Goal: Task Accomplishment & Management: Manage account settings

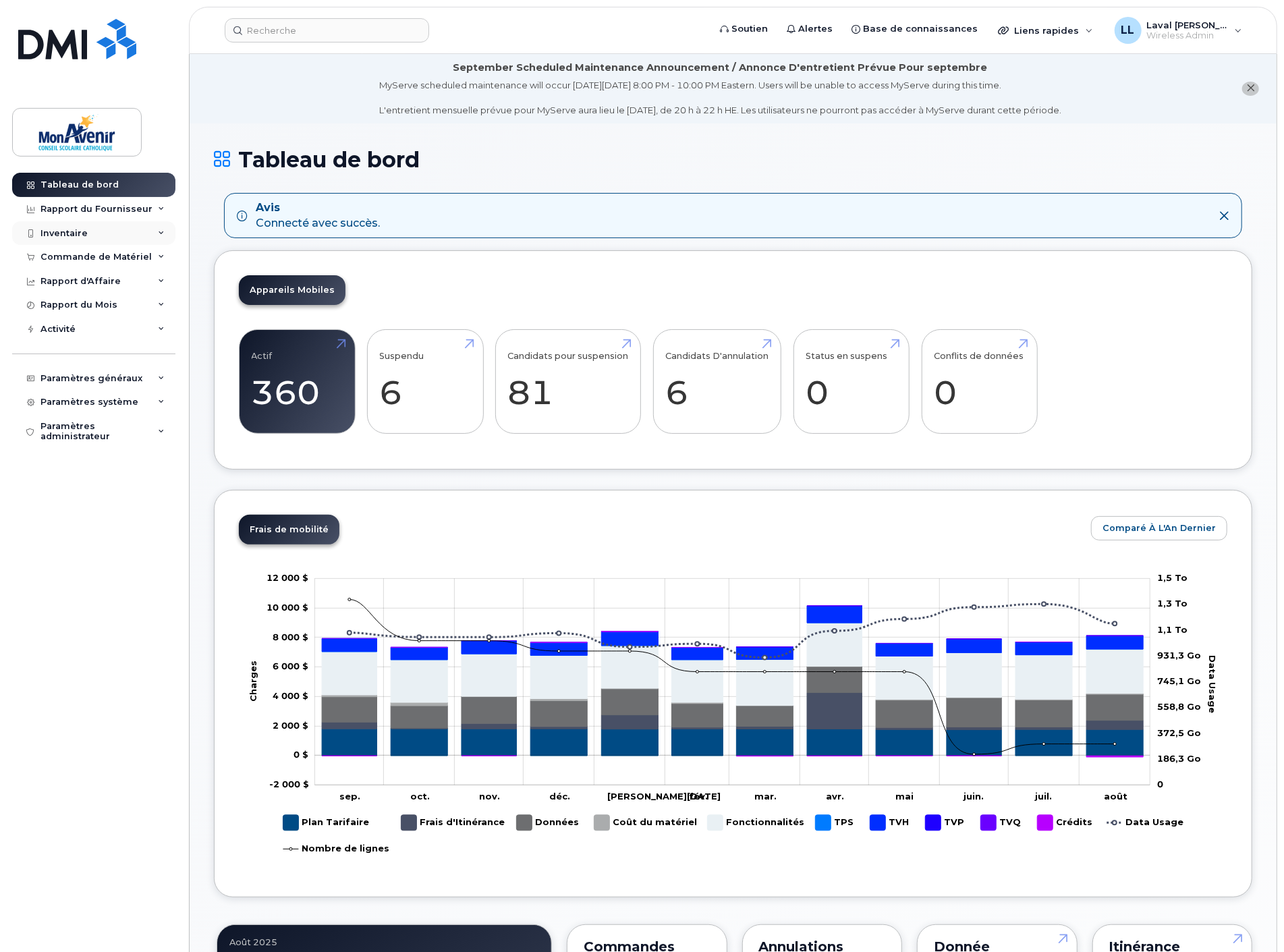
click at [67, 233] on div "Inventaire" at bounding box center [64, 233] width 47 height 11
click at [34, 233] on div at bounding box center [30, 233] width 15 height 11
click at [78, 254] on div "Commande de Matériel" at bounding box center [96, 256] width 111 height 11
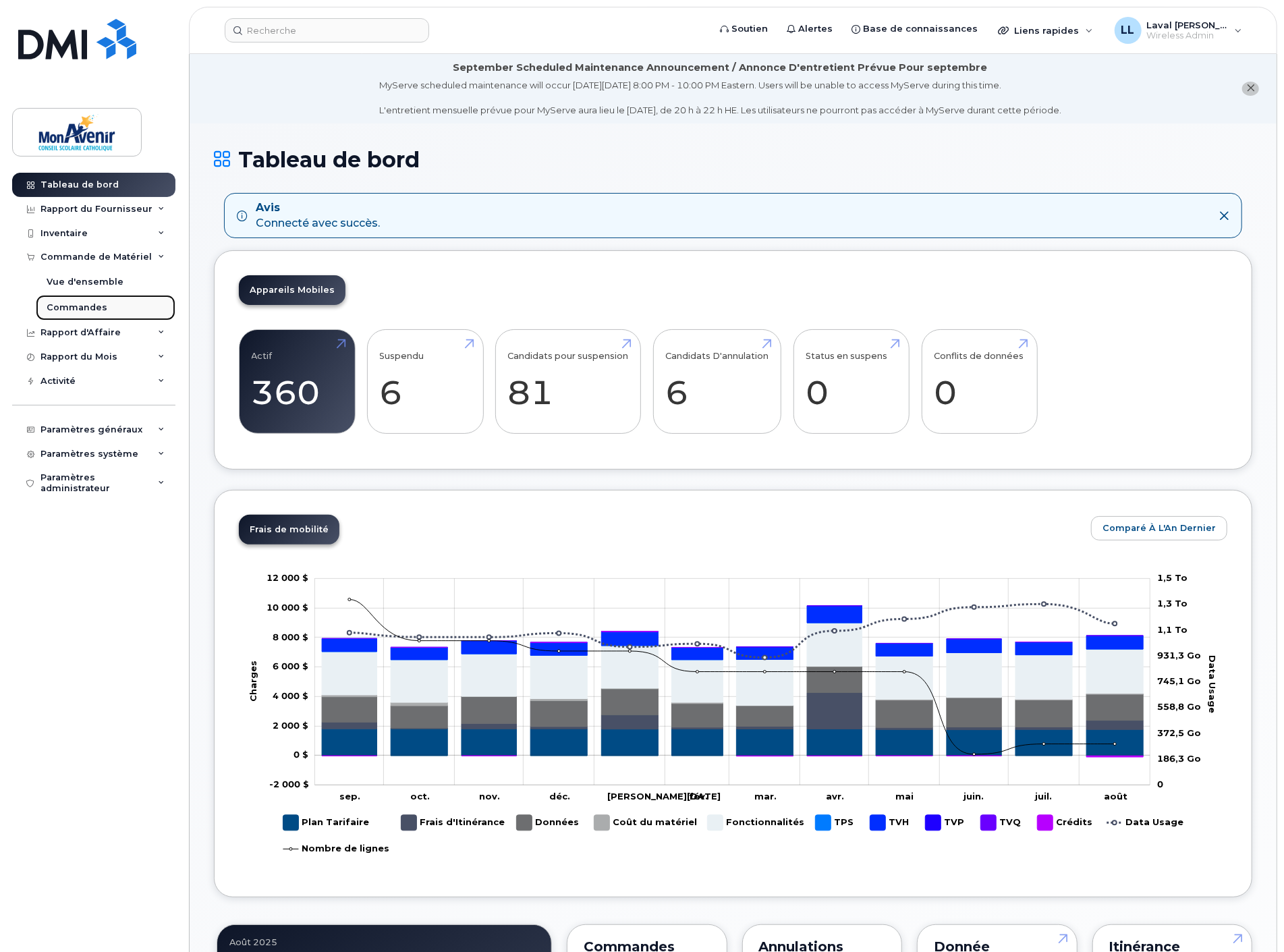
click at [77, 300] on link "Commandes" at bounding box center [106, 308] width 140 height 26
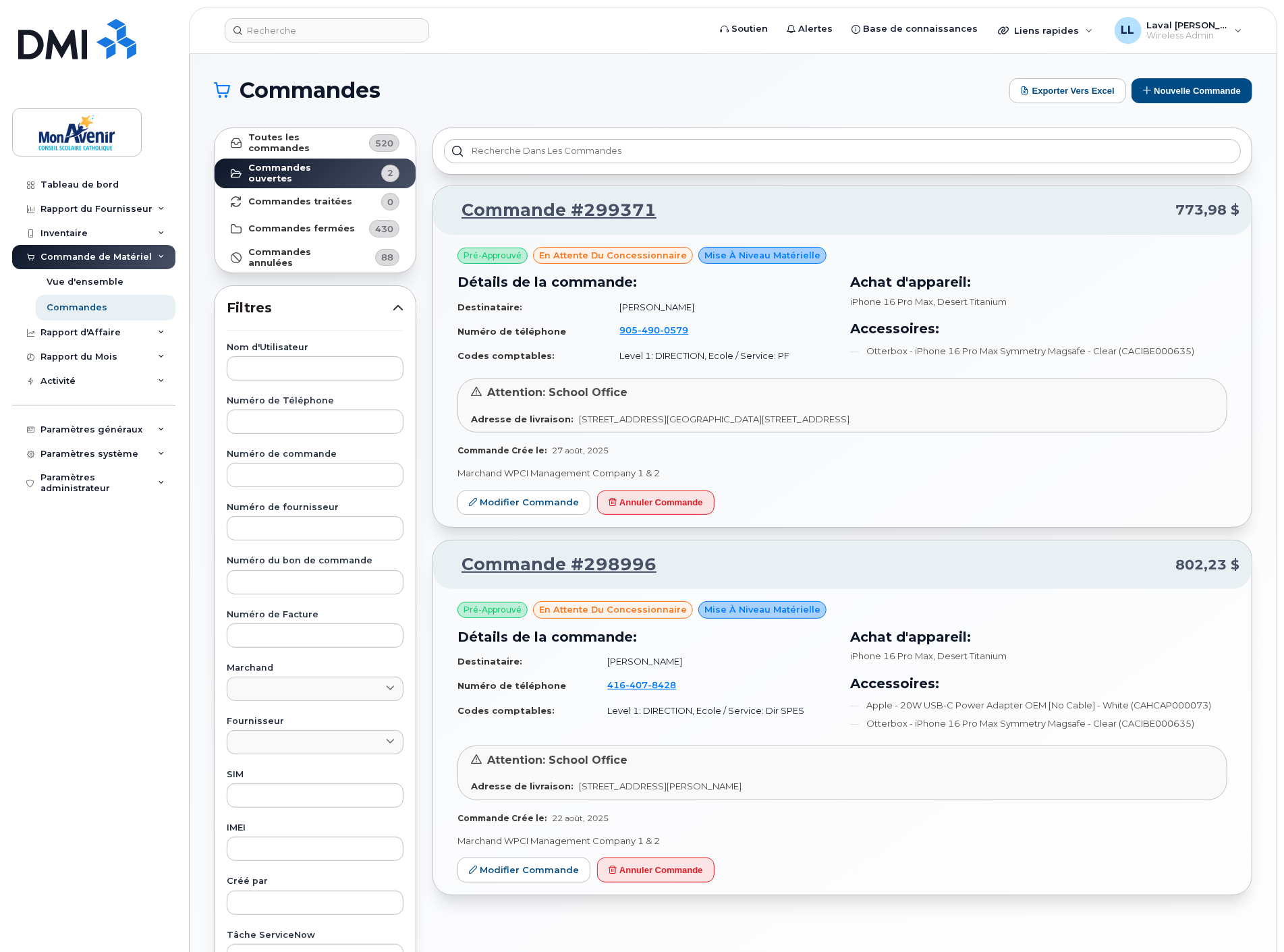
click at [669, 80] on h1 "Commandes" at bounding box center [608, 90] width 789 height 22
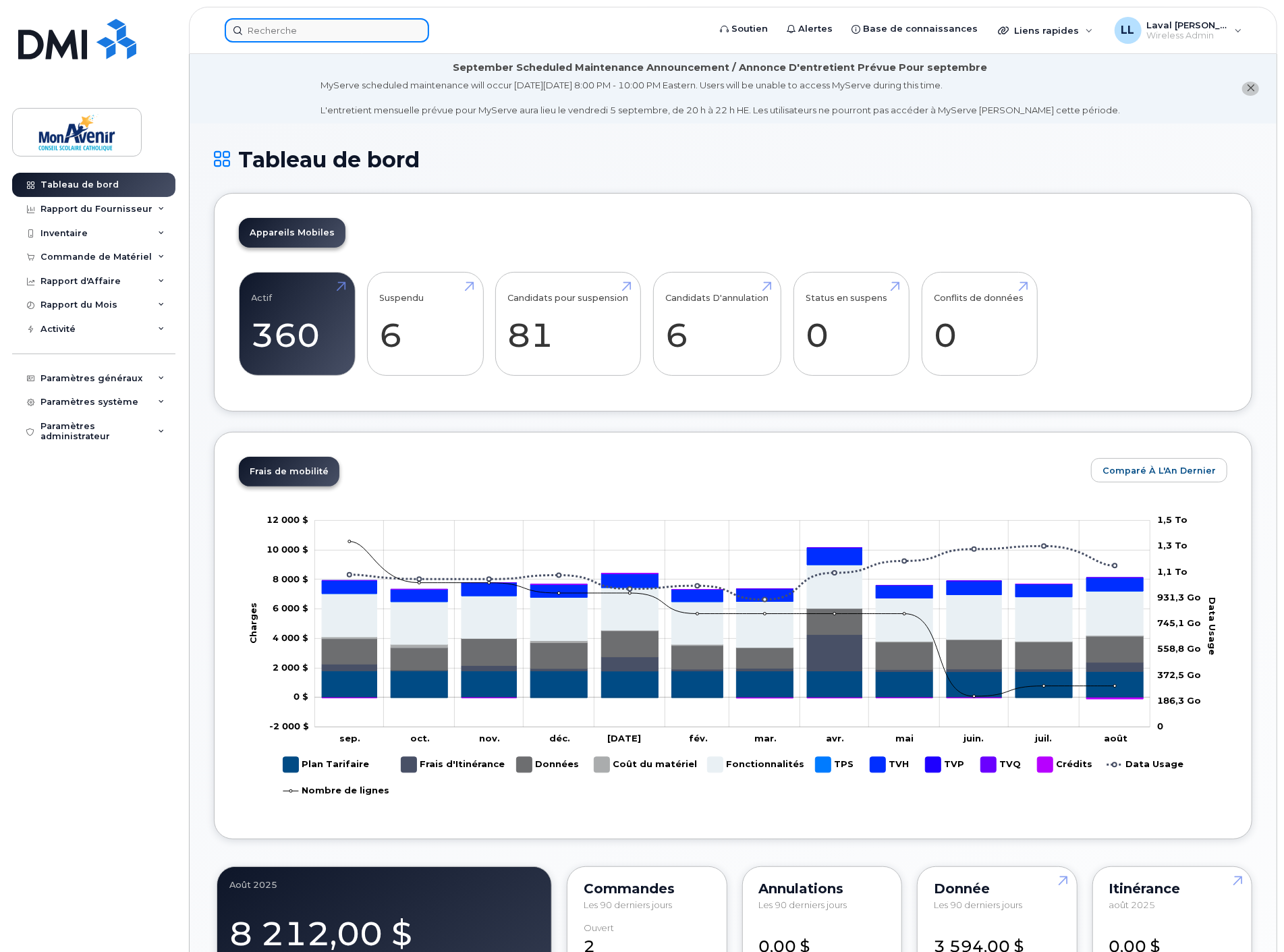
click at [272, 37] on input at bounding box center [326, 30] width 204 height 24
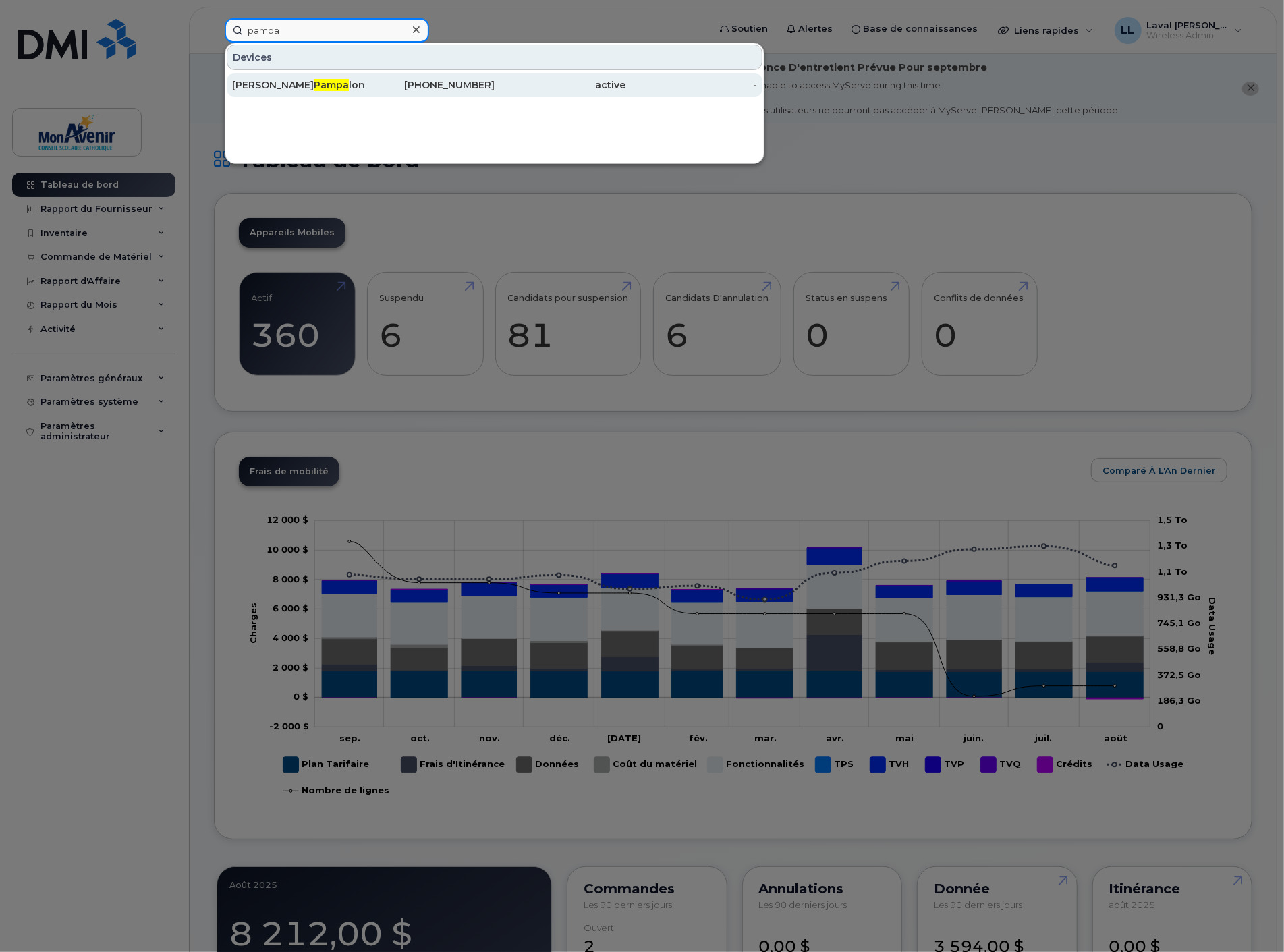
type input "pampa"
click at [321, 80] on div "Louise Pampa lon" at bounding box center [298, 85] width 132 height 14
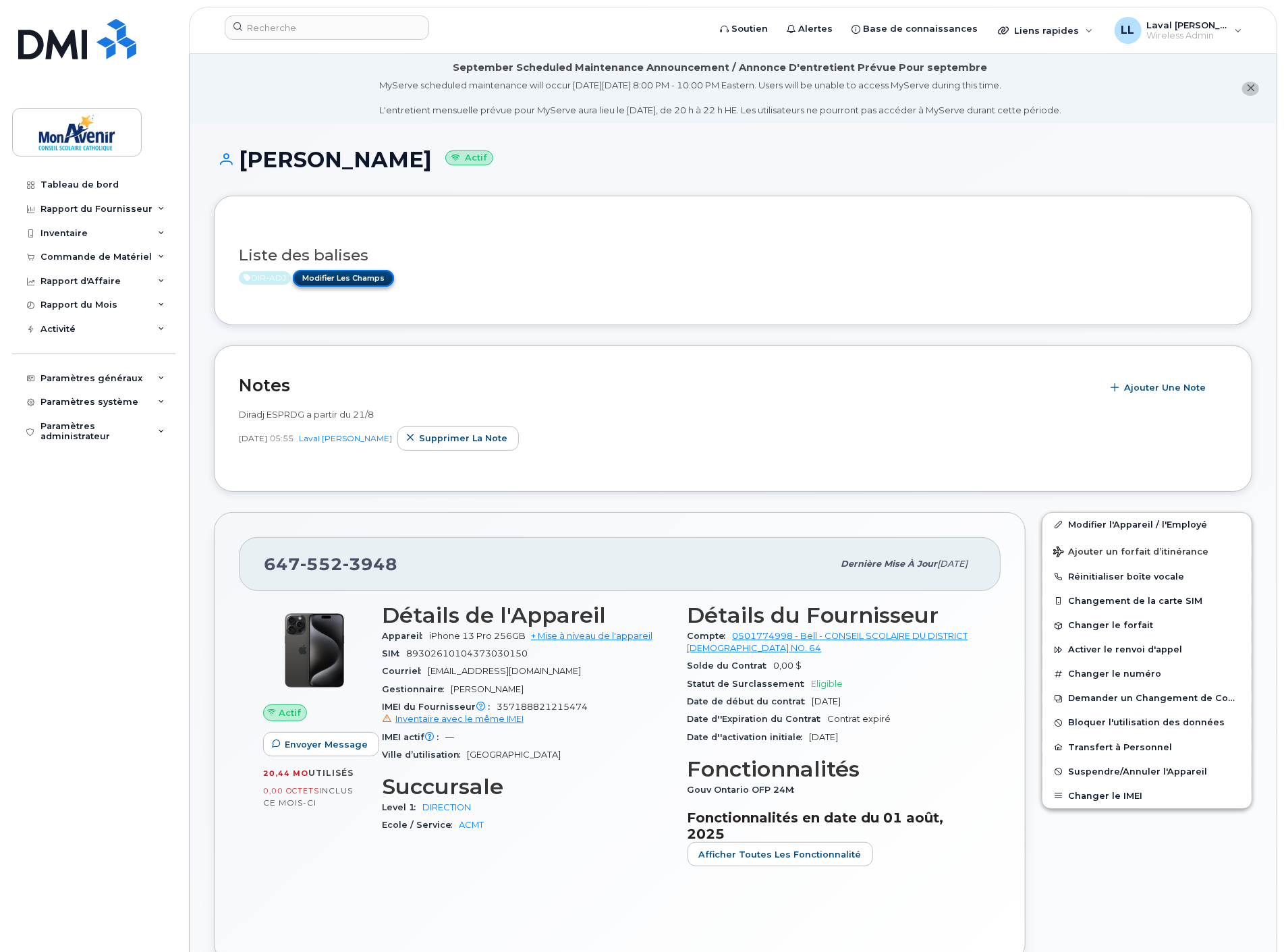
click at [346, 279] on link "Modifier les Champs" at bounding box center [343, 278] width 101 height 17
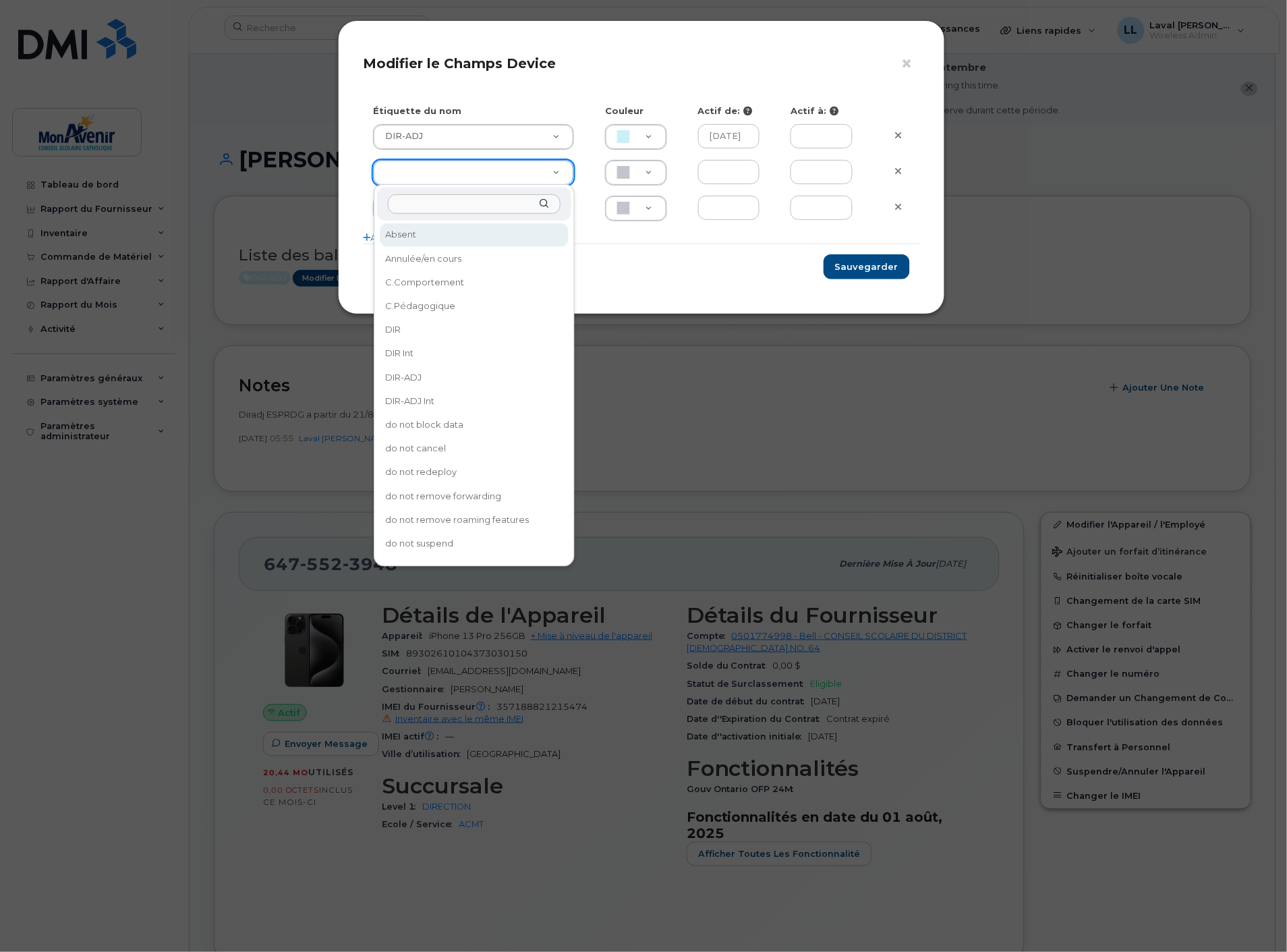
type input "Absent"
type input "F8C6C8"
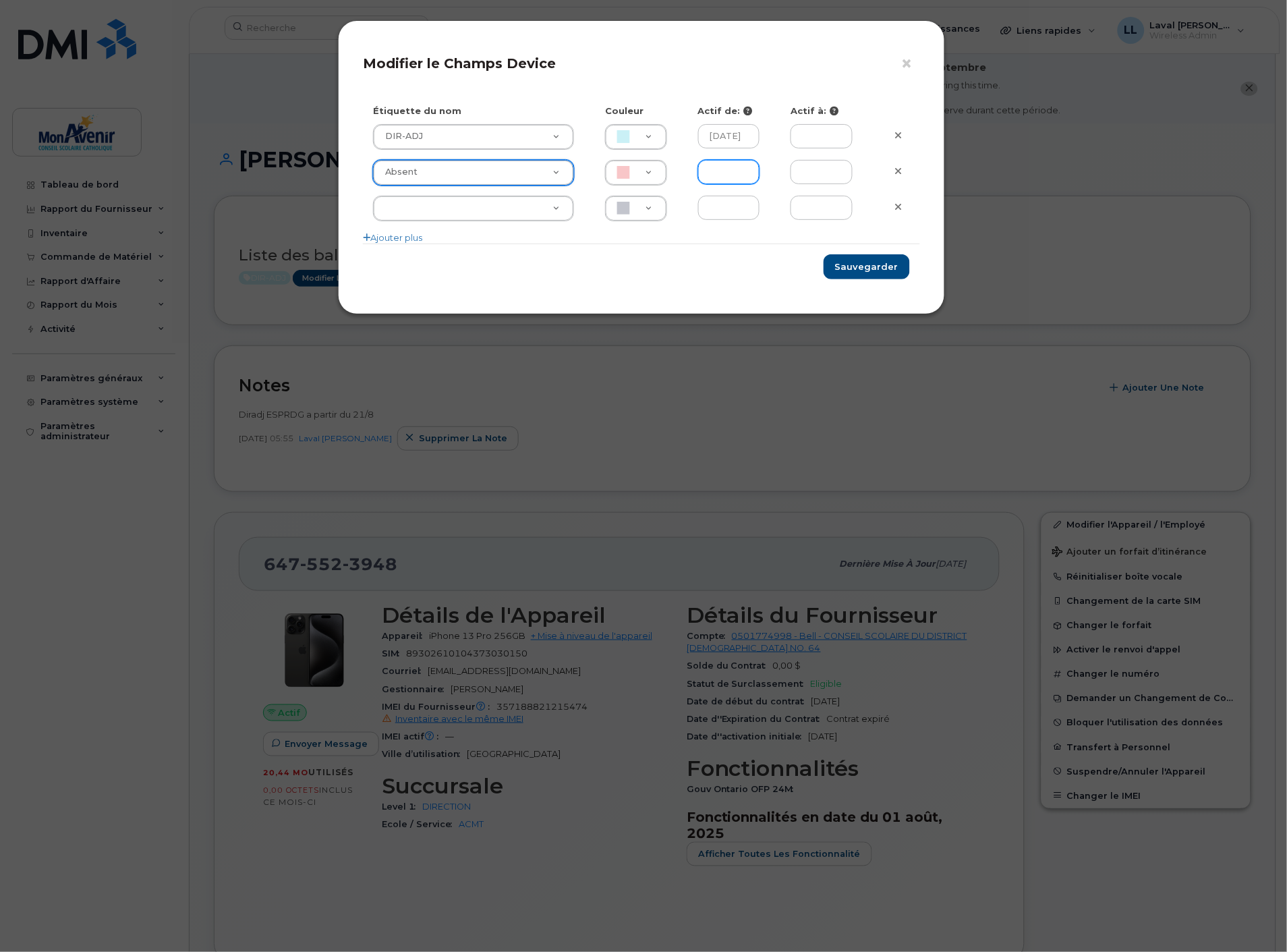
click at [713, 171] on input "text" at bounding box center [729, 172] width 62 height 24
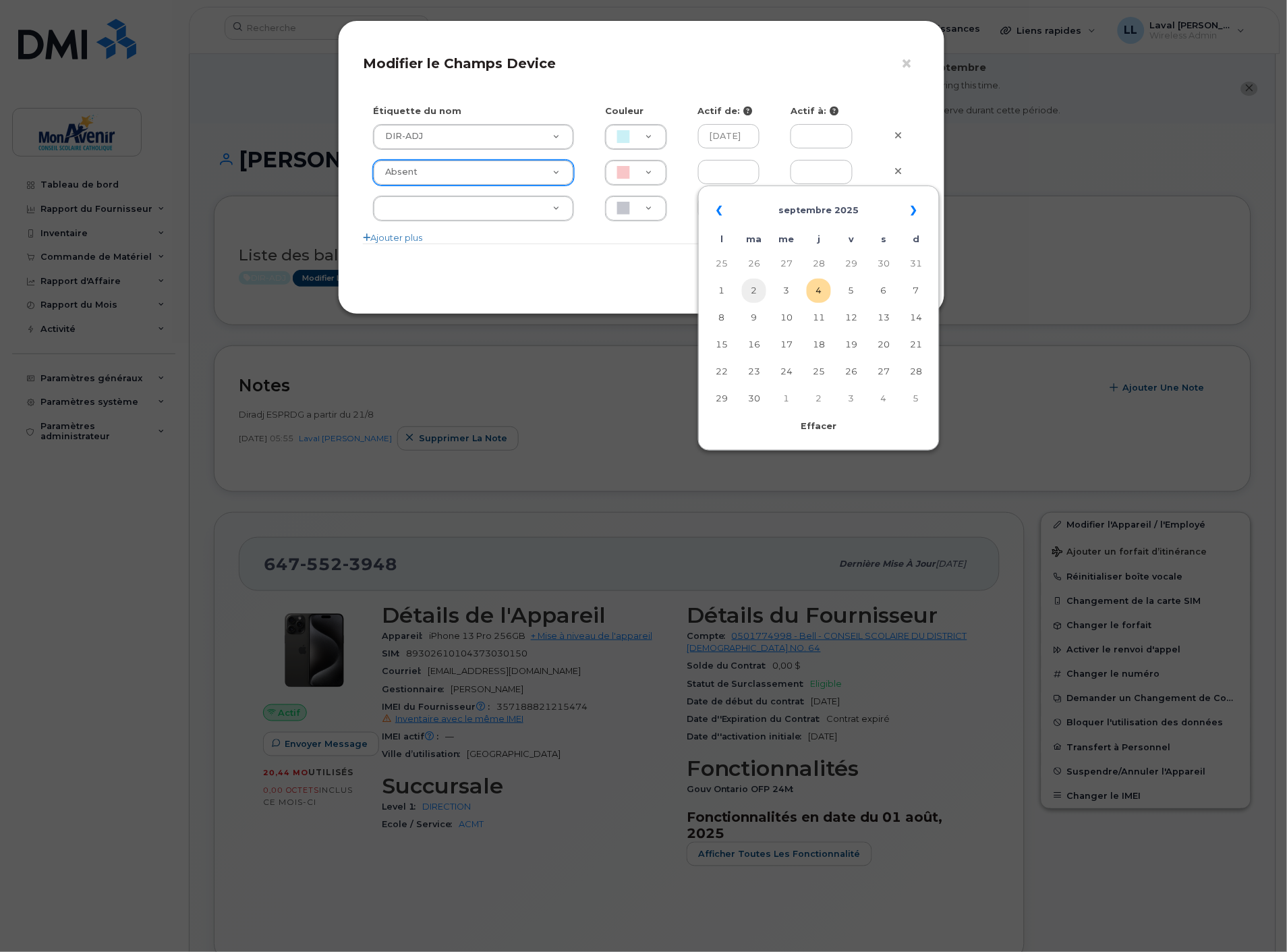
click at [755, 293] on td "2" at bounding box center [754, 291] width 24 height 24
type input "2025-09-02"
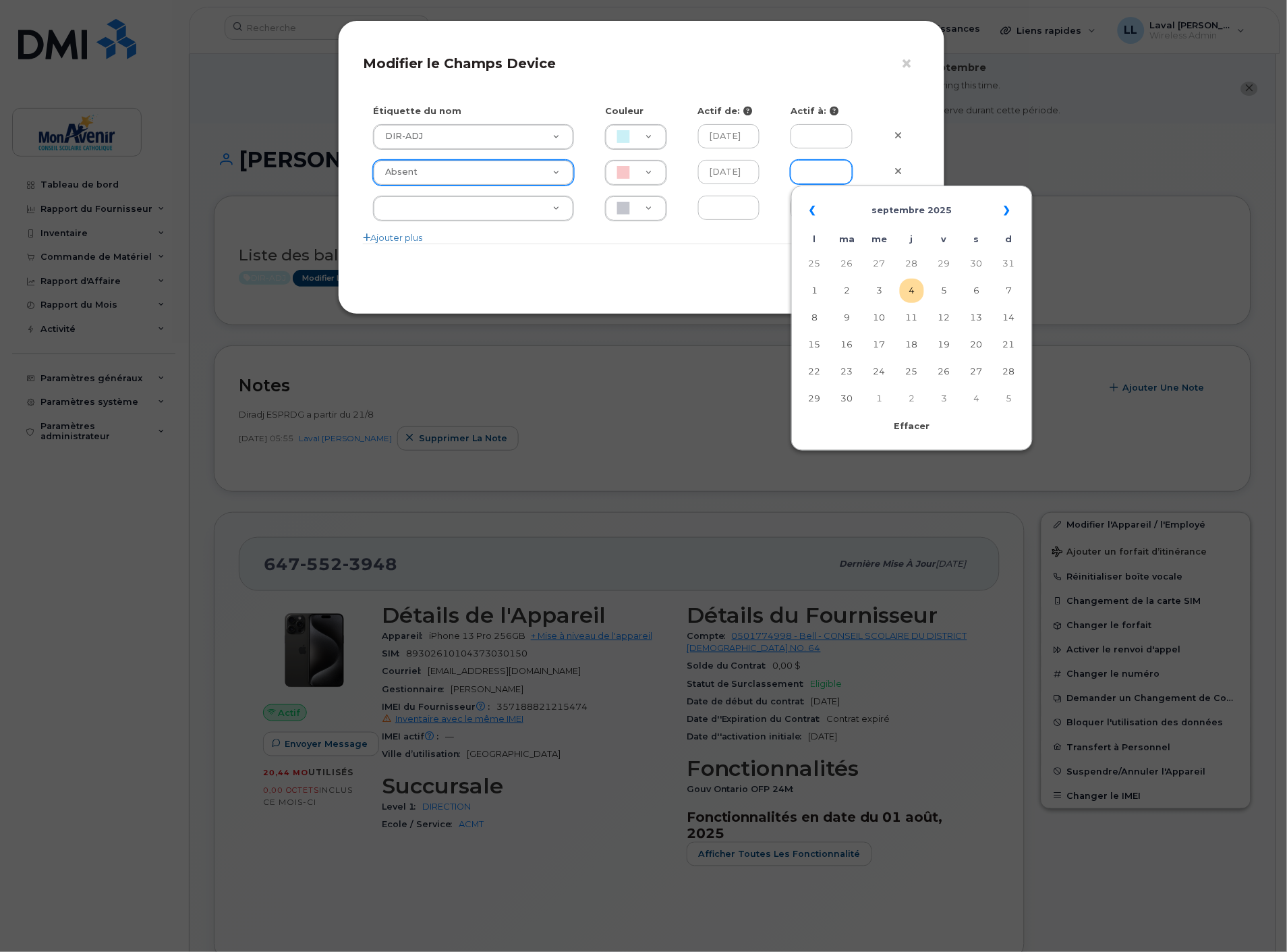
click at [830, 169] on input "text" at bounding box center [821, 172] width 62 height 24
click at [918, 342] on td "18" at bounding box center [912, 345] width 24 height 24
type input "2025-09-18"
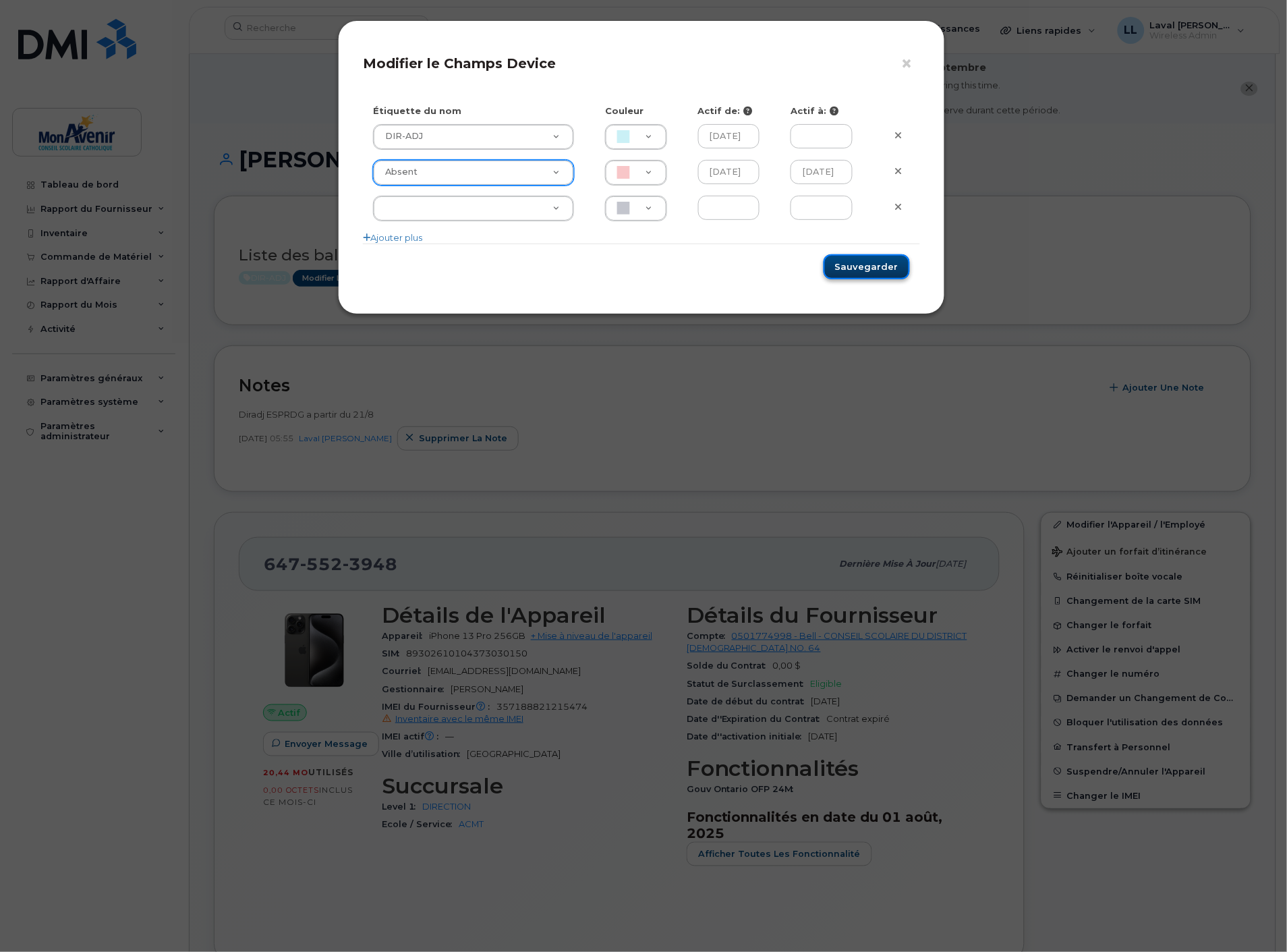
click at [870, 263] on button "Sauvegarder" at bounding box center [867, 267] width 86 height 25
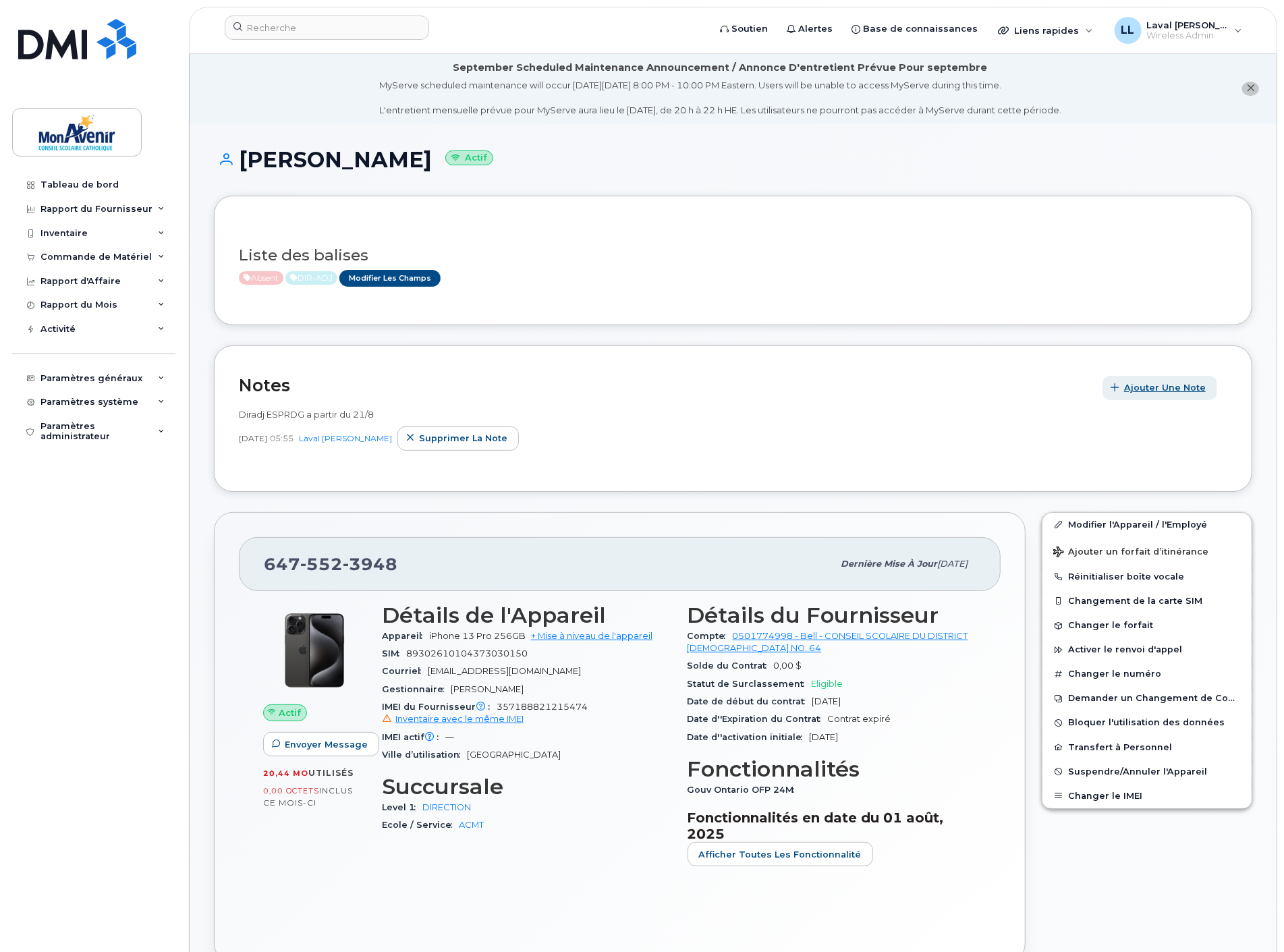
click at [1138, 390] on span "Ajouter une Note" at bounding box center [1164, 388] width 81 height 13
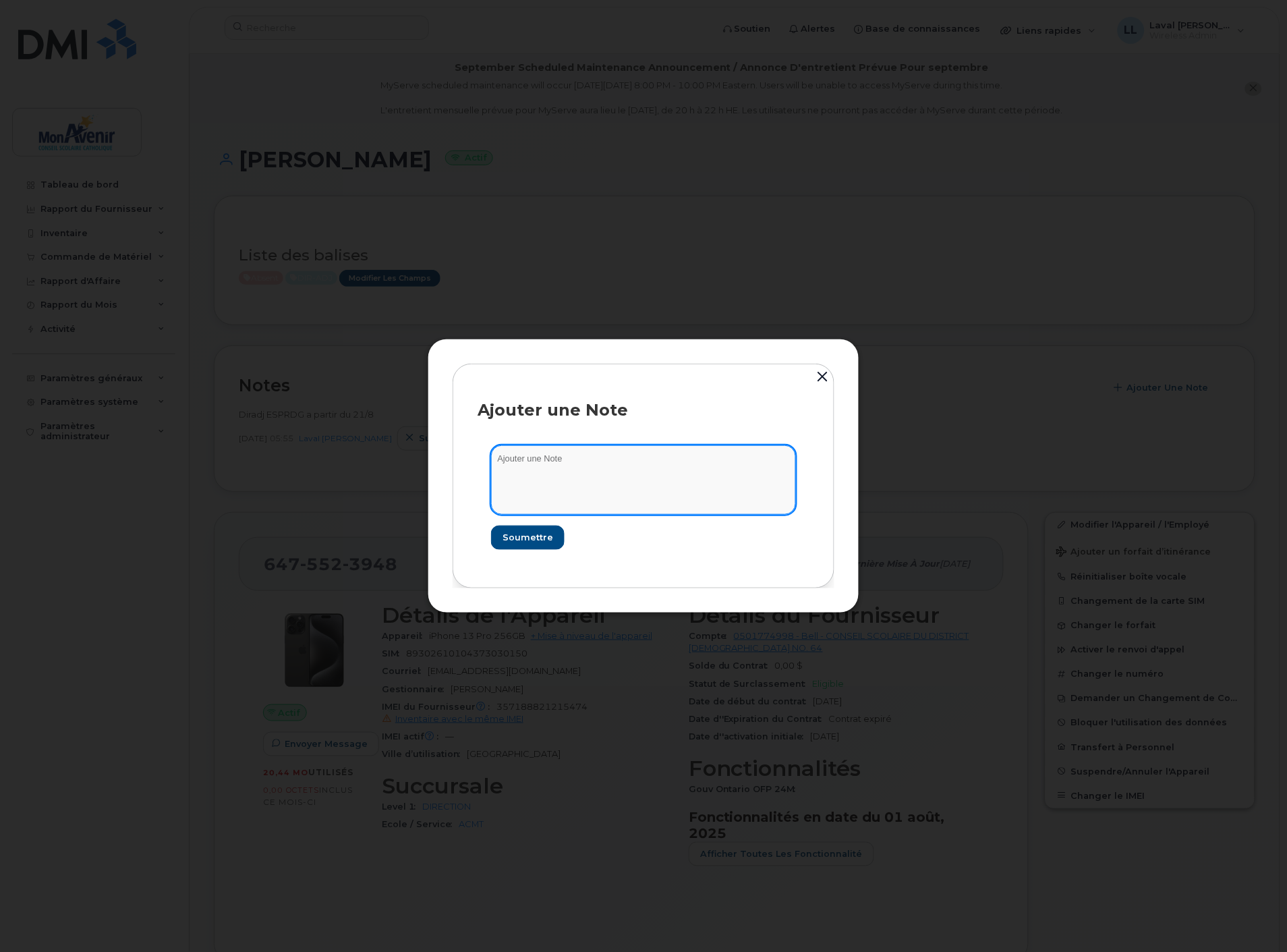
click at [533, 479] on textarea at bounding box center [643, 480] width 305 height 69
type textarea "Absente jusqu'au 18/9/2025. Remplacée par Annic Mongrain-Rush"
click at [533, 531] on span "Soumettre" at bounding box center [527, 537] width 50 height 13
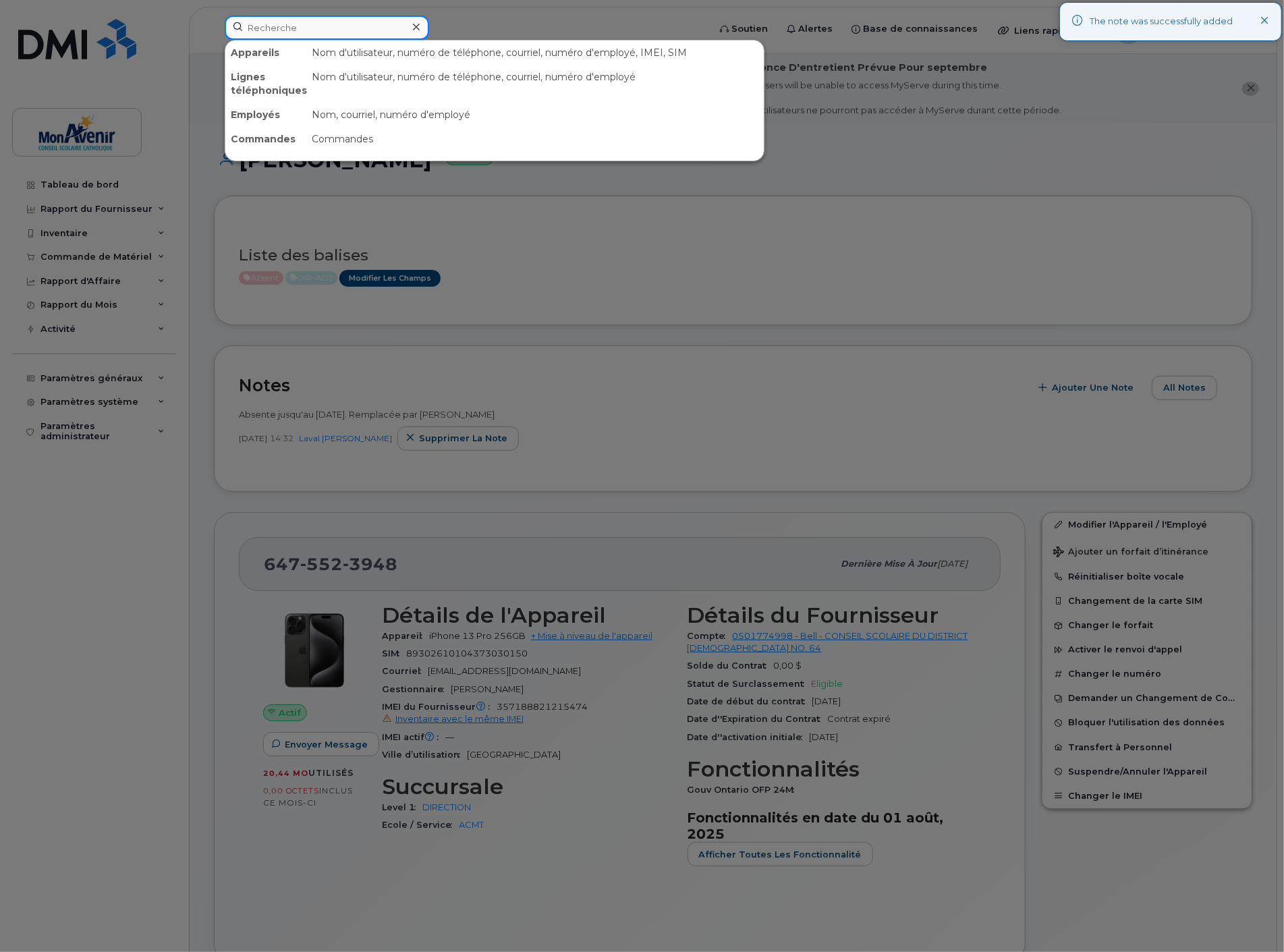
click at [297, 26] on input at bounding box center [326, 28] width 204 height 24
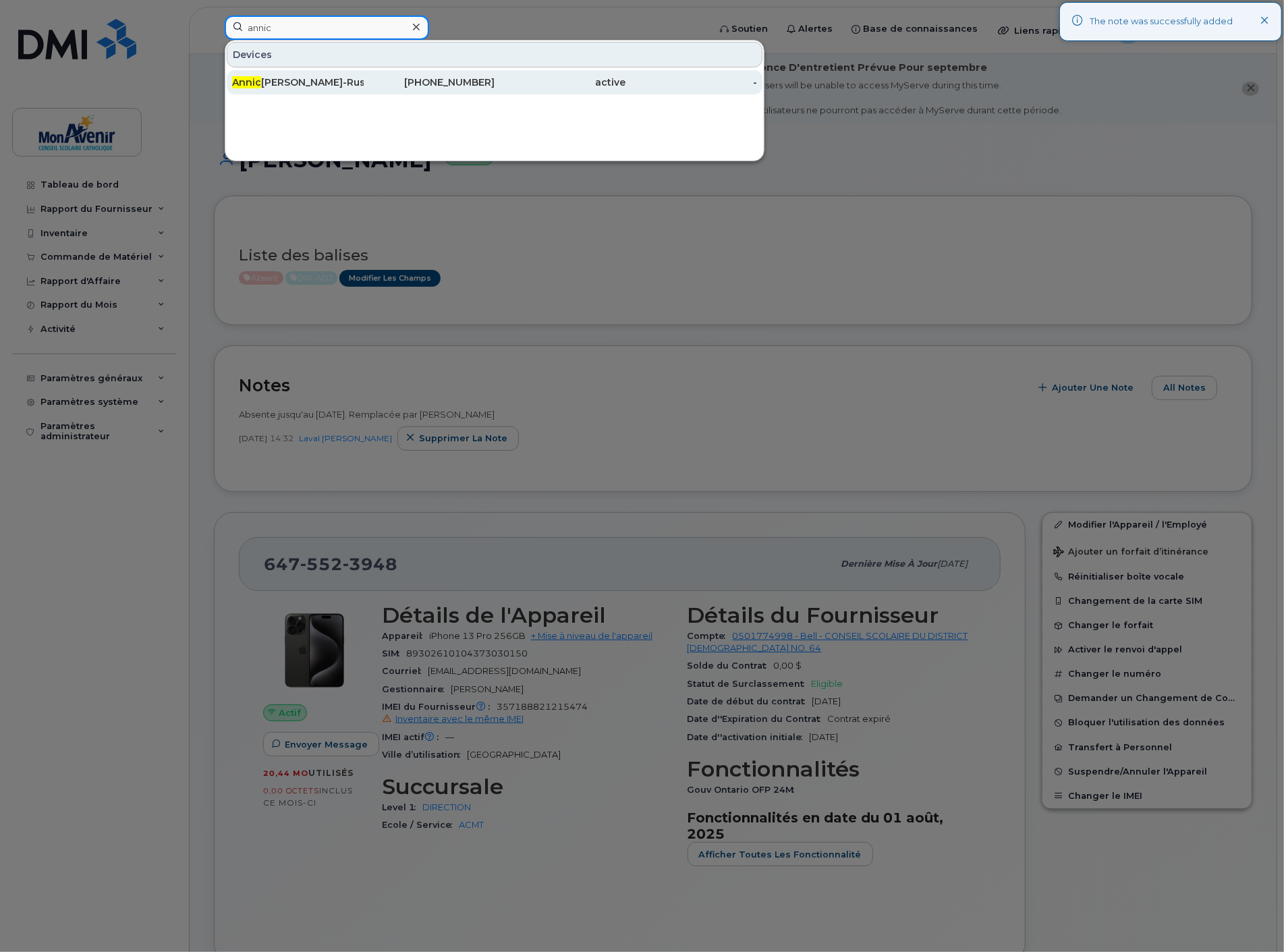
type input "annic"
click at [299, 83] on div "Annic Mongrain-Rush" at bounding box center [298, 82] width 132 height 14
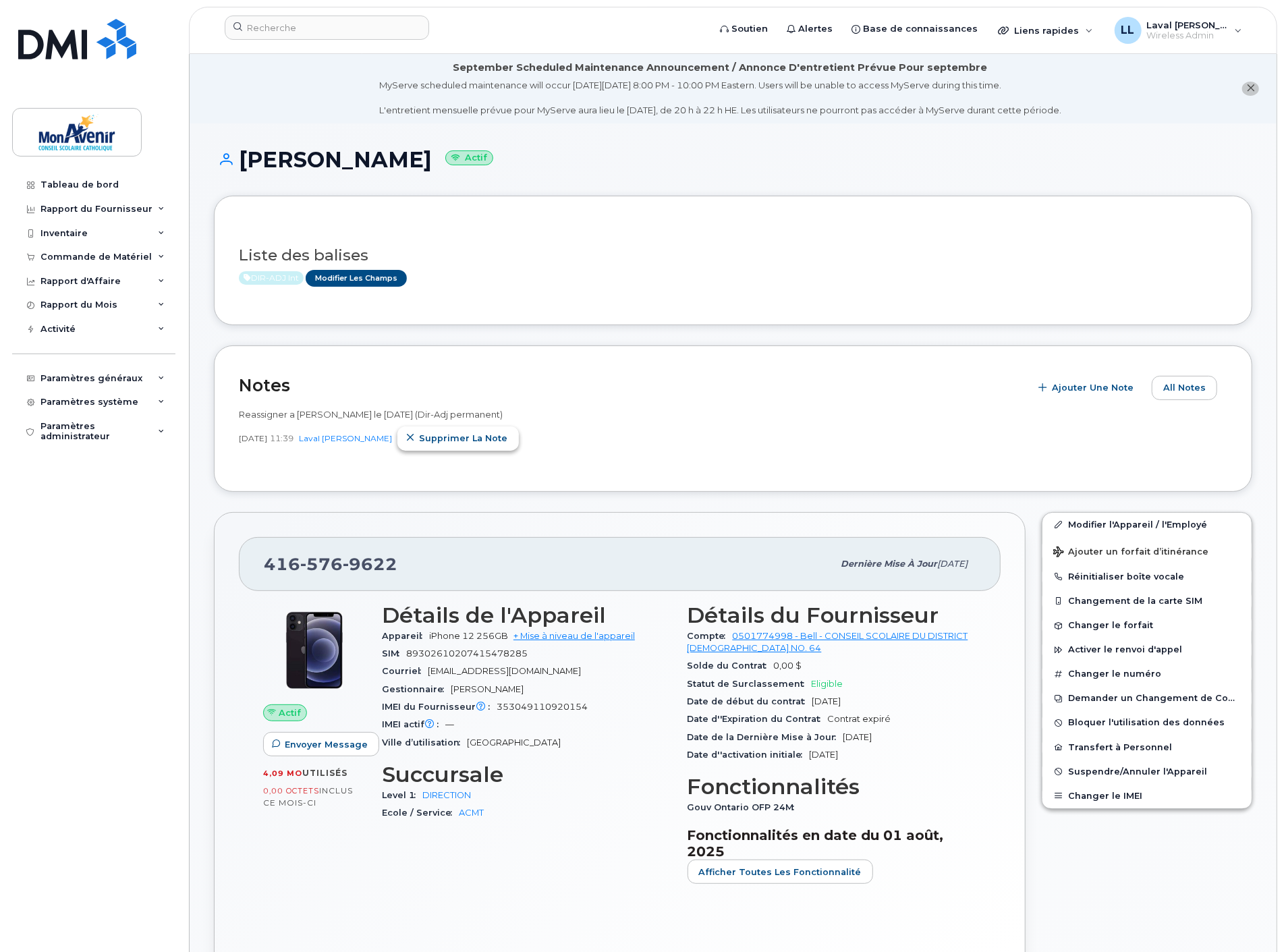
click at [490, 437] on span "Supprimer la note" at bounding box center [463, 438] width 89 height 13
click at [356, 280] on link "Modifier les Champs" at bounding box center [356, 278] width 101 height 17
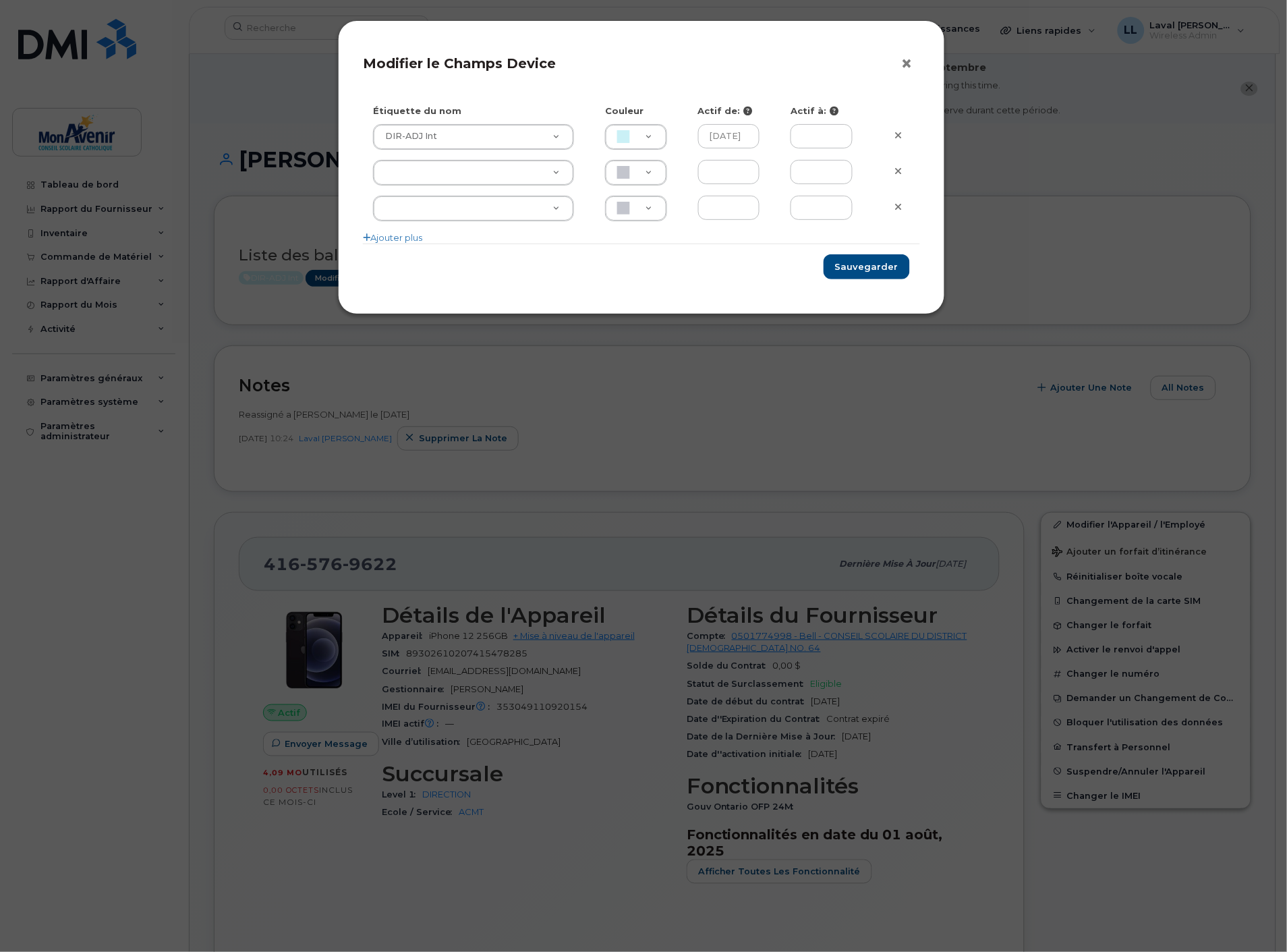
click at [902, 70] on button "×" at bounding box center [911, 63] width 19 height 20
